Goal: Transaction & Acquisition: Download file/media

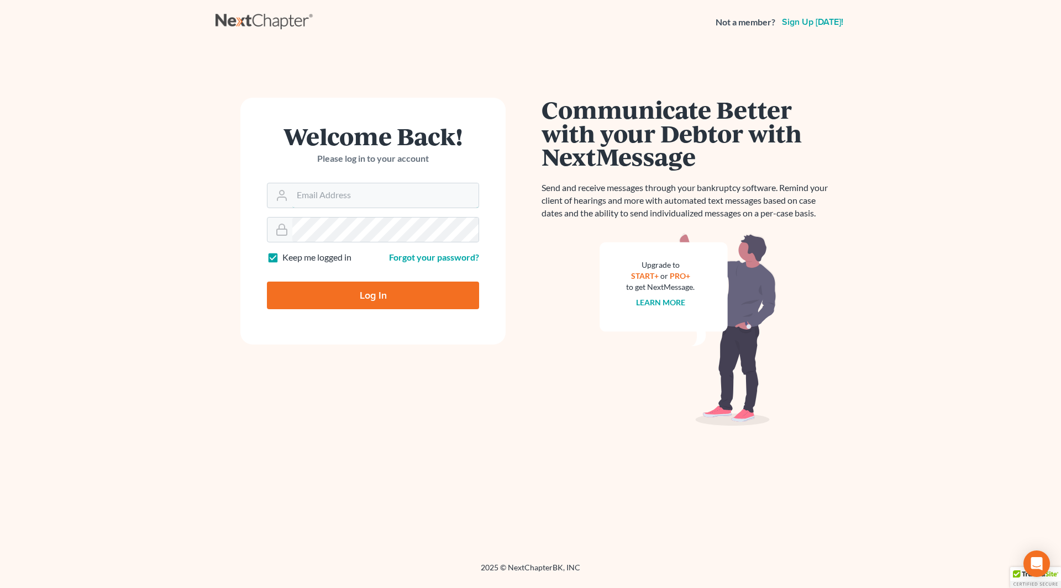
type input "[PERSON_NAME][EMAIL_ADDRESS][DOMAIN_NAME]"
click at [384, 297] on input "Log In" at bounding box center [373, 296] width 212 height 28
type input "Thinking..."
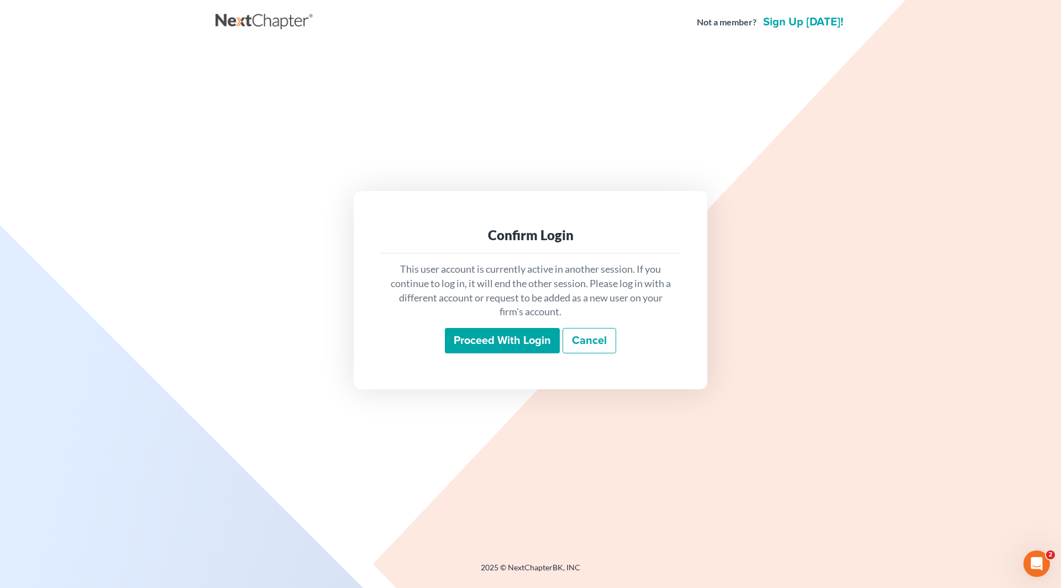
click at [508, 335] on input "Proceed with login" at bounding box center [502, 340] width 115 height 25
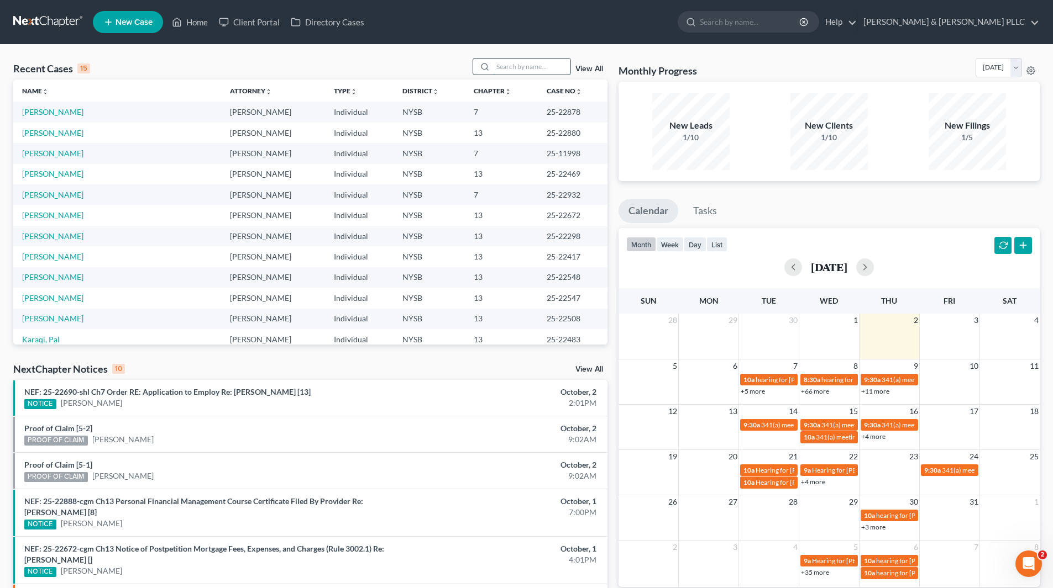
click at [561, 67] on input "search" at bounding box center [531, 67] width 77 height 16
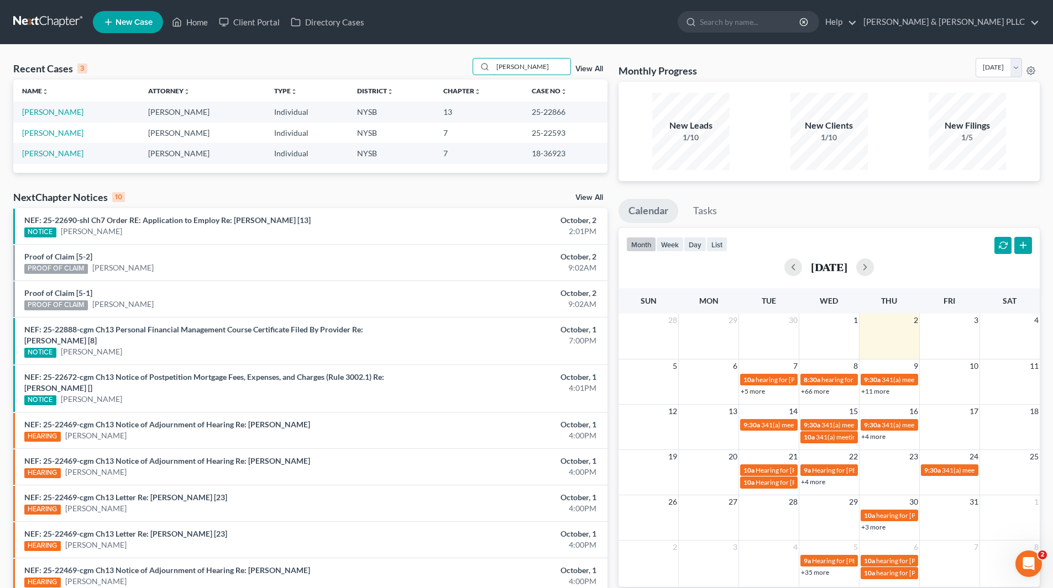
type input "[PERSON_NAME]"
click at [93, 114] on td "[PERSON_NAME]" at bounding box center [76, 112] width 126 height 20
click at [75, 114] on link "[PERSON_NAME]" at bounding box center [52, 111] width 61 height 9
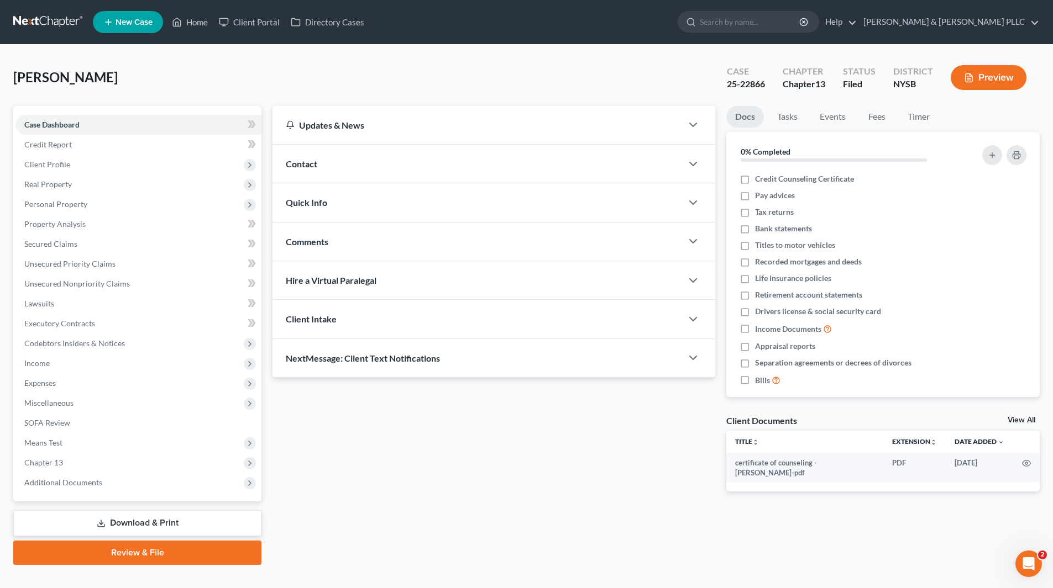
scroll to position [19, 0]
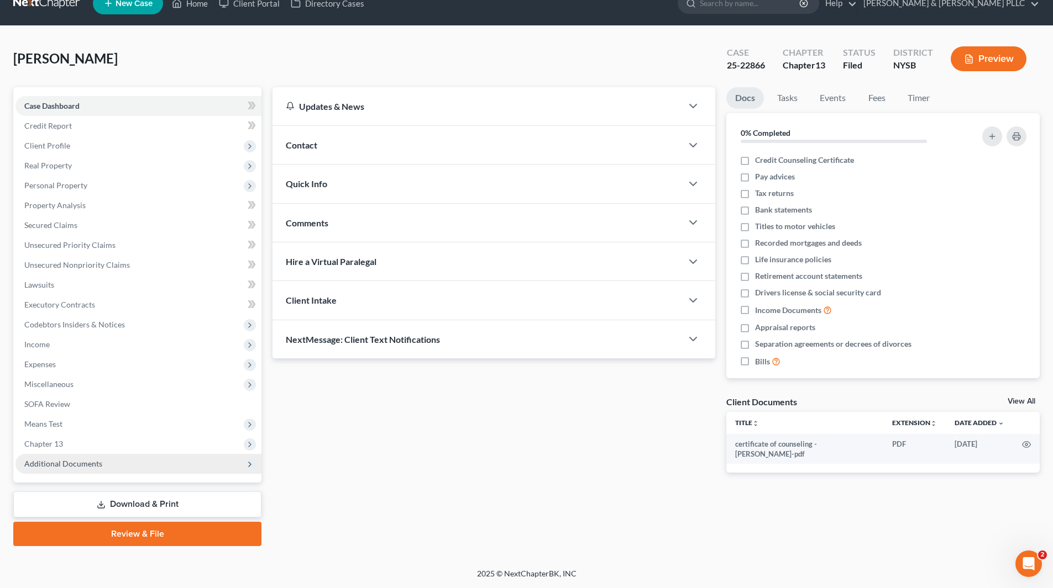
click at [86, 463] on span "Additional Documents" at bounding box center [63, 463] width 78 height 9
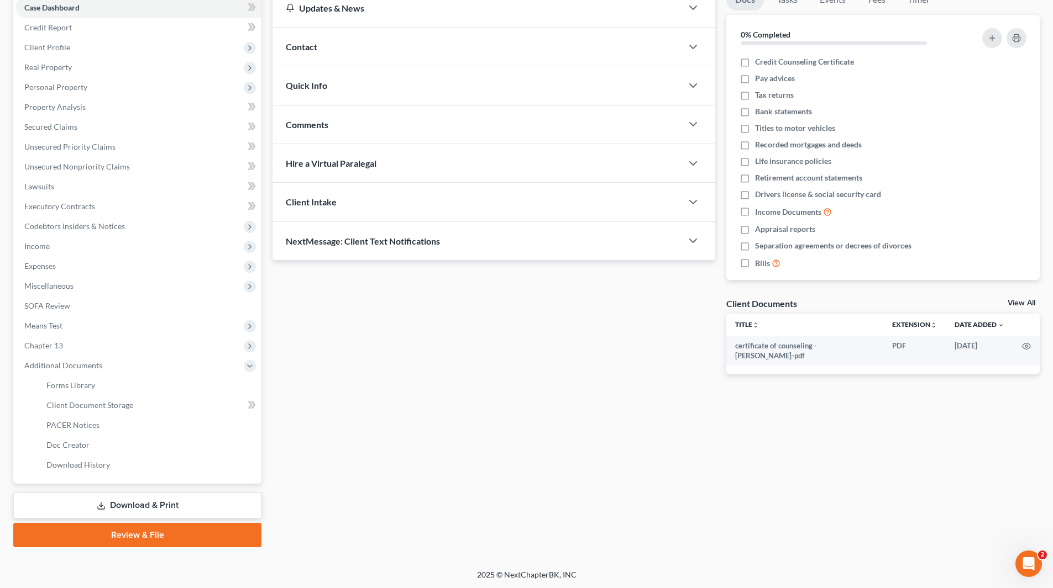
scroll to position [118, 0]
click at [102, 466] on span "Download History" at bounding box center [78, 463] width 64 height 9
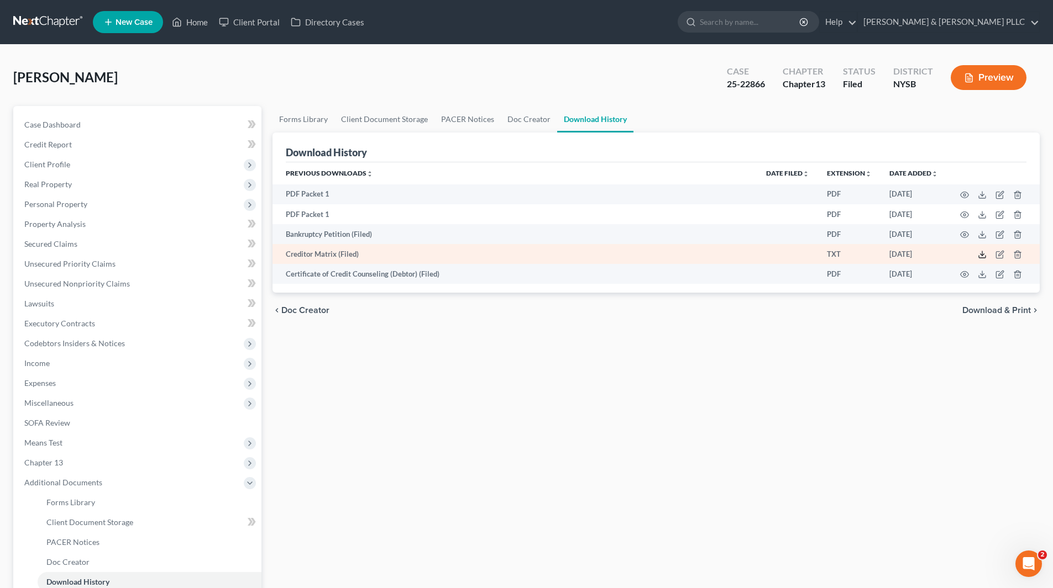
click at [982, 255] on polyline at bounding box center [982, 255] width 4 height 2
